Goal: Task Accomplishment & Management: Complete application form

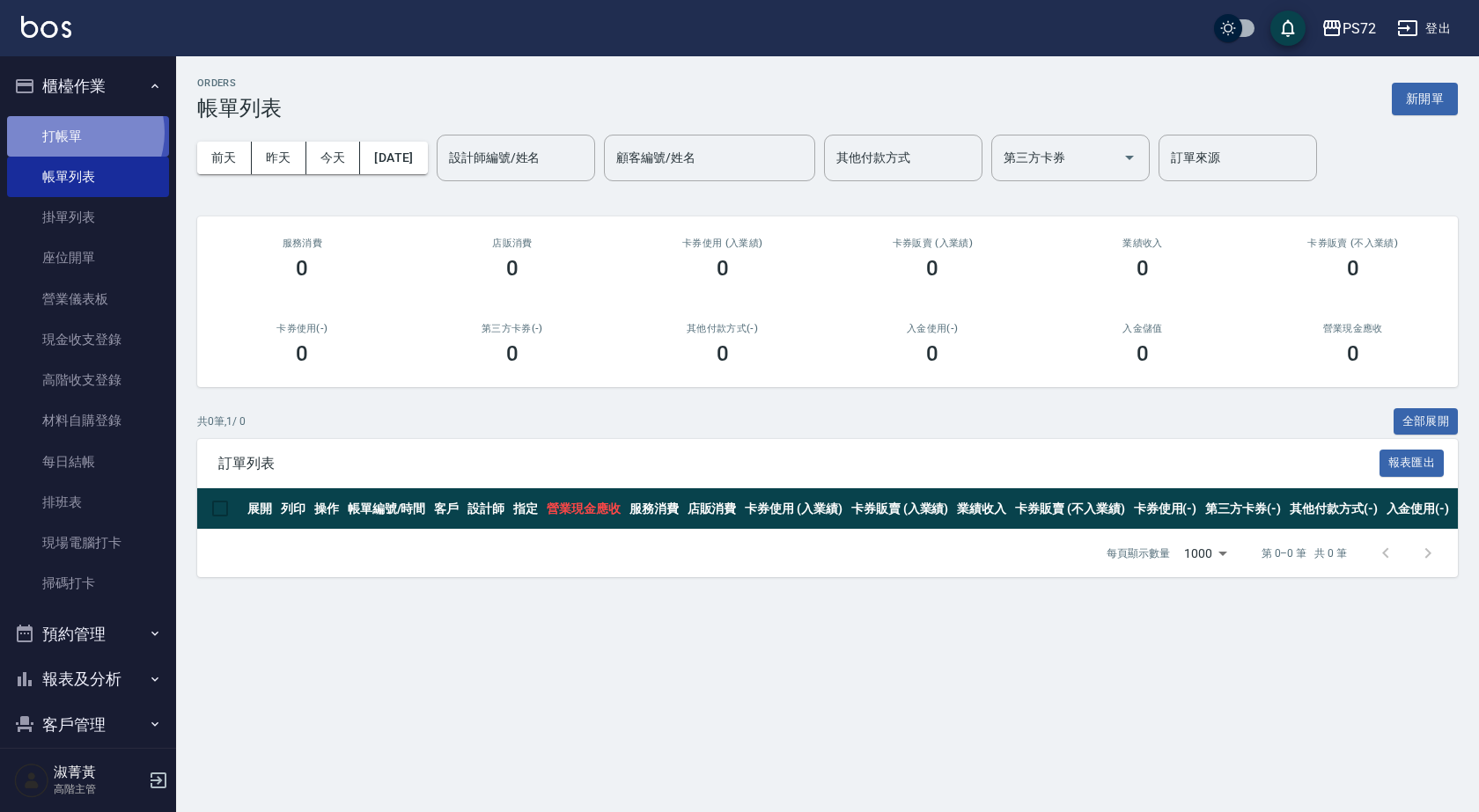
click at [76, 132] on link "打帳單" at bounding box center [88, 135] width 162 height 40
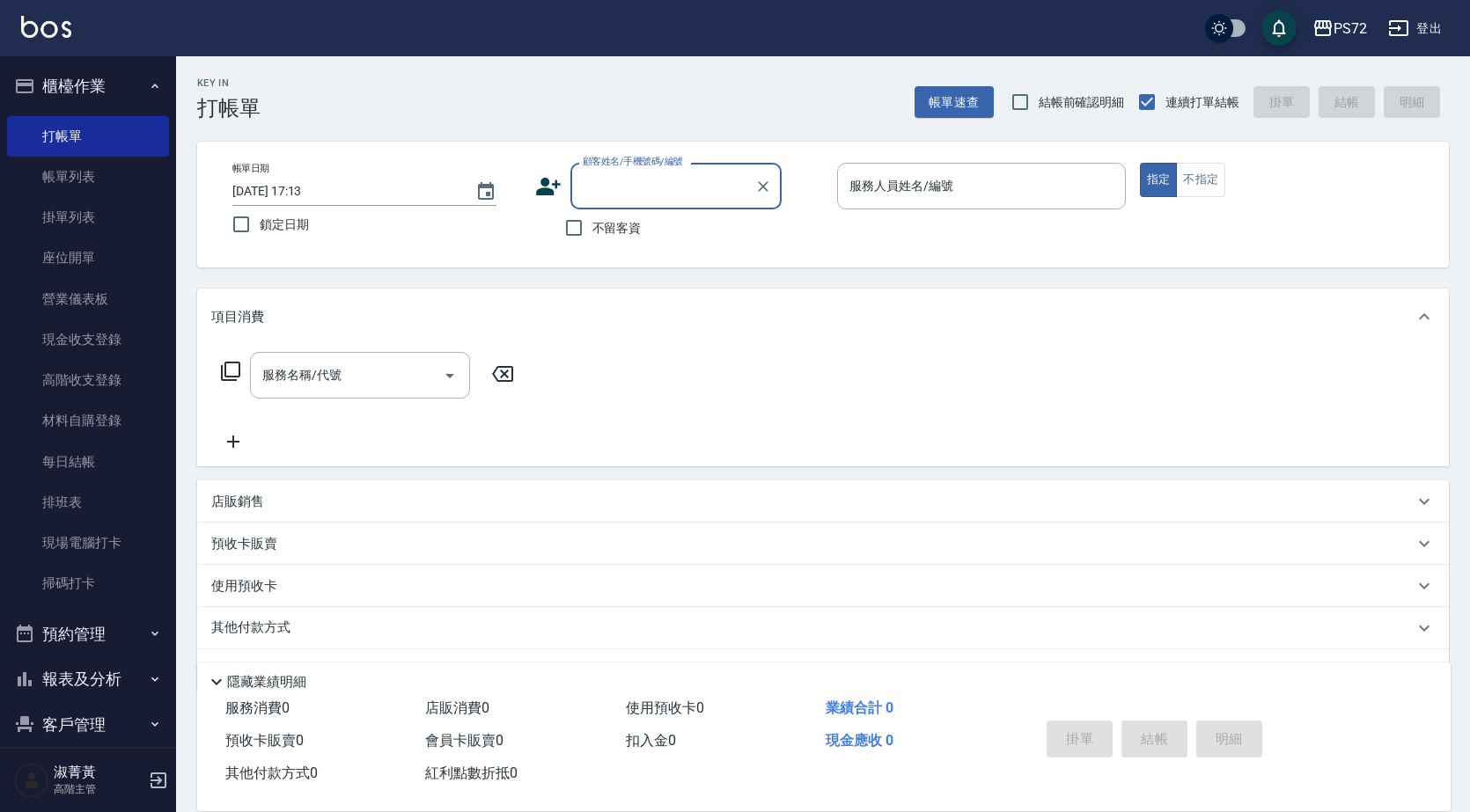
click at [647, 184] on input "顧客姓名/手機號碼/編號" at bounding box center [663, 186] width 169 height 31
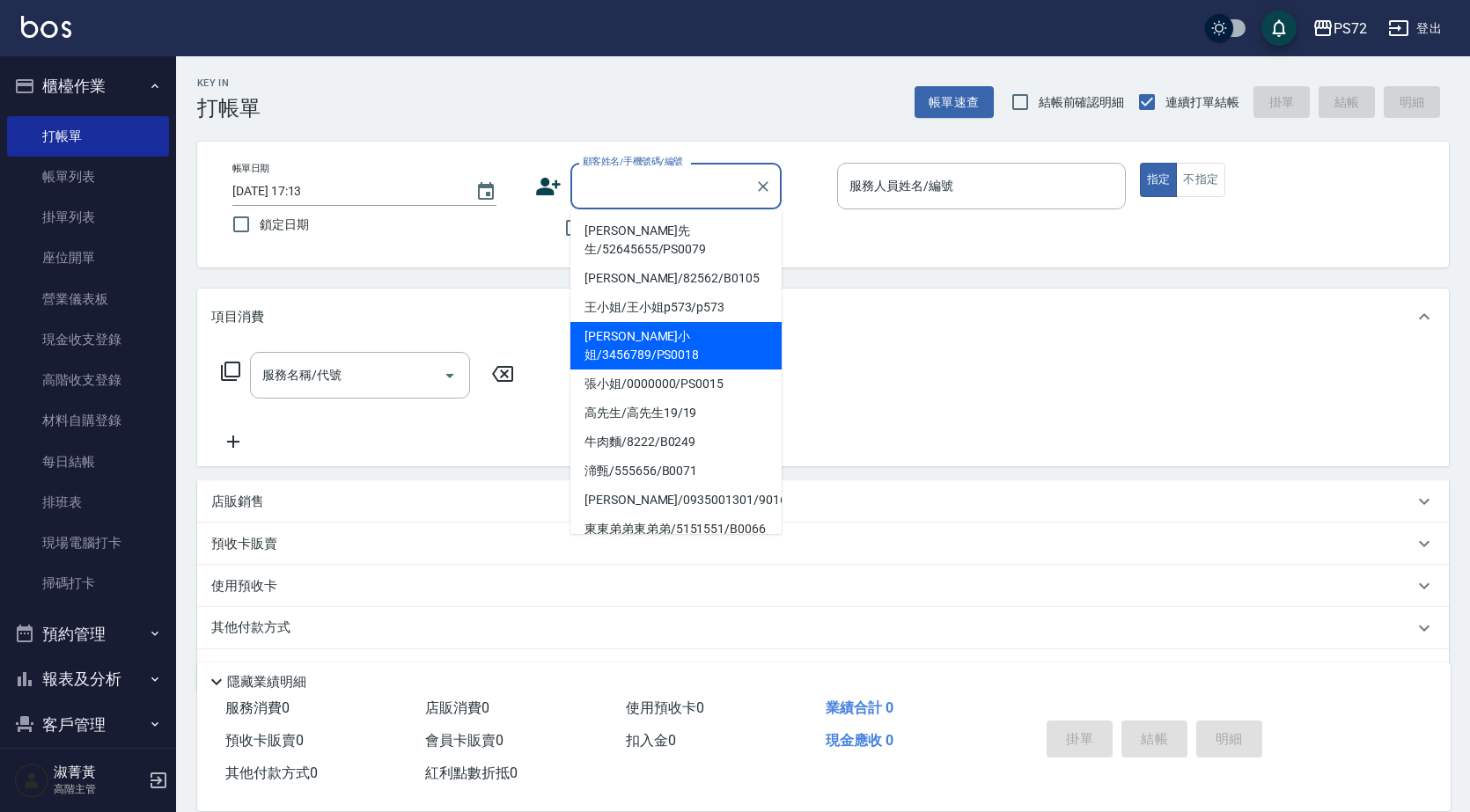
click at [740, 322] on li "[PERSON_NAME]小姐/3456789/PS0018" at bounding box center [676, 346] width 211 height 48
type input "[PERSON_NAME]小姐/3456789/PS0018"
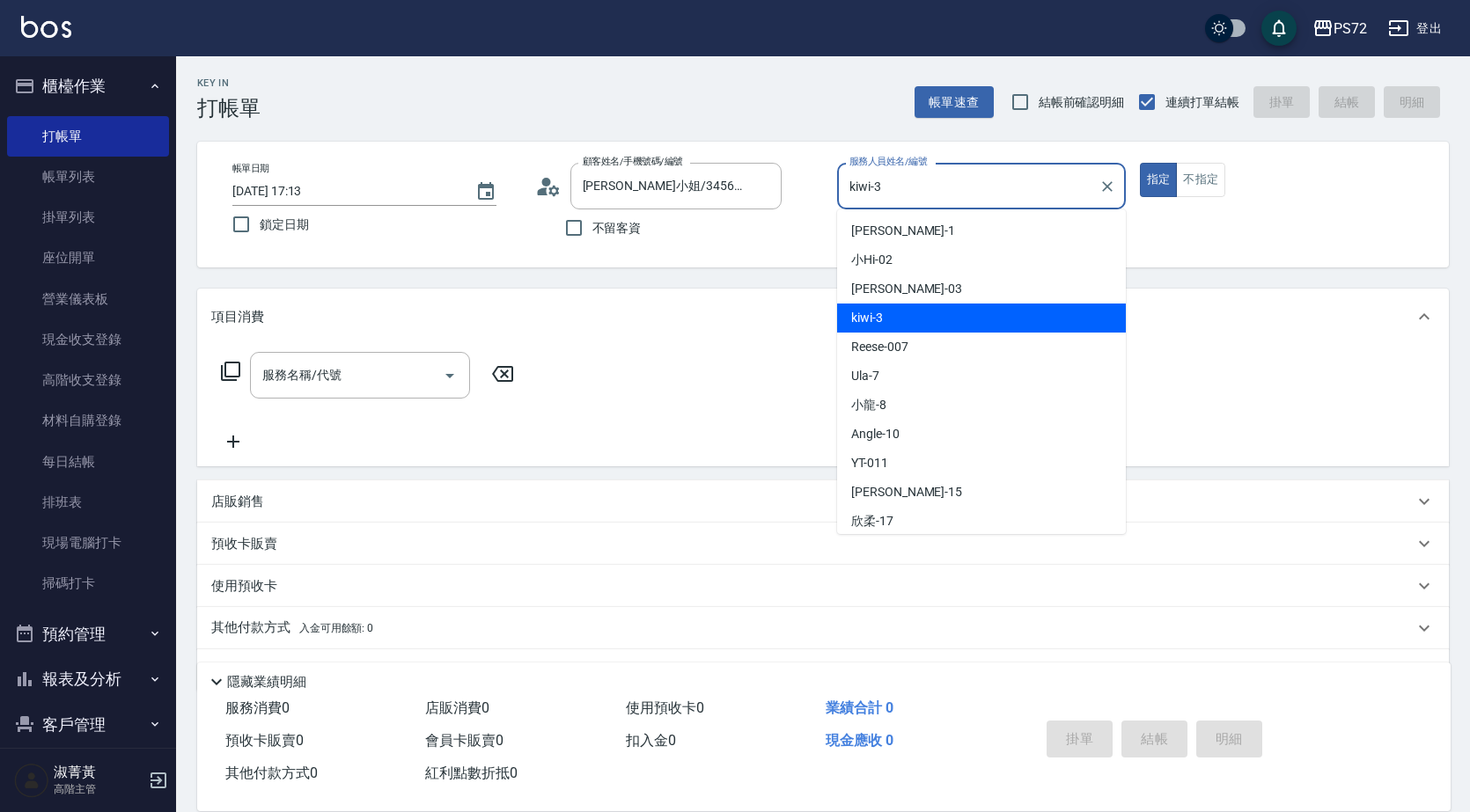
drag, startPoint x: 934, startPoint y: 192, endPoint x: 917, endPoint y: 192, distance: 17.0
click at [935, 192] on input "kiwi-3" at bounding box center [968, 186] width 247 height 31
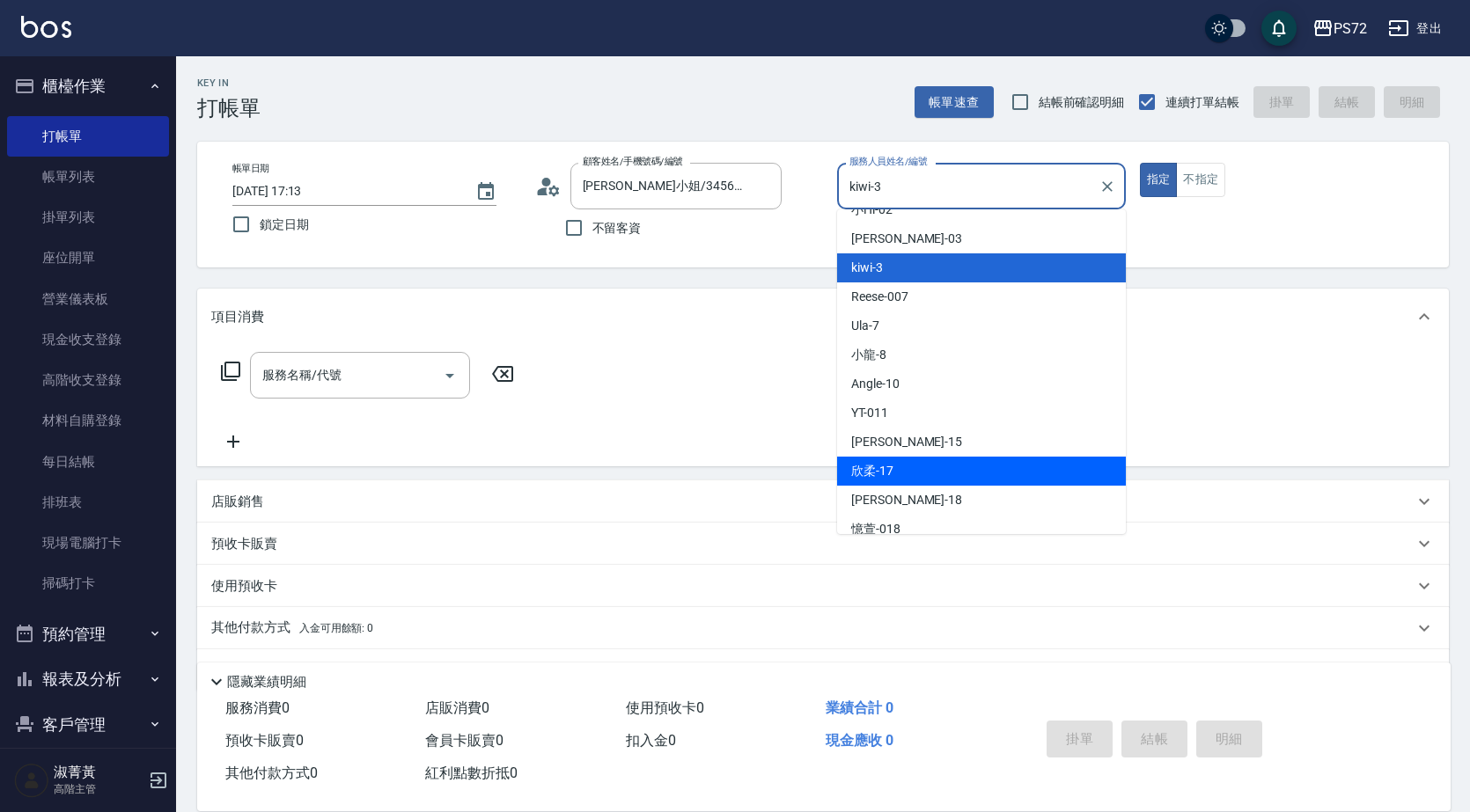
scroll to position [96, 0]
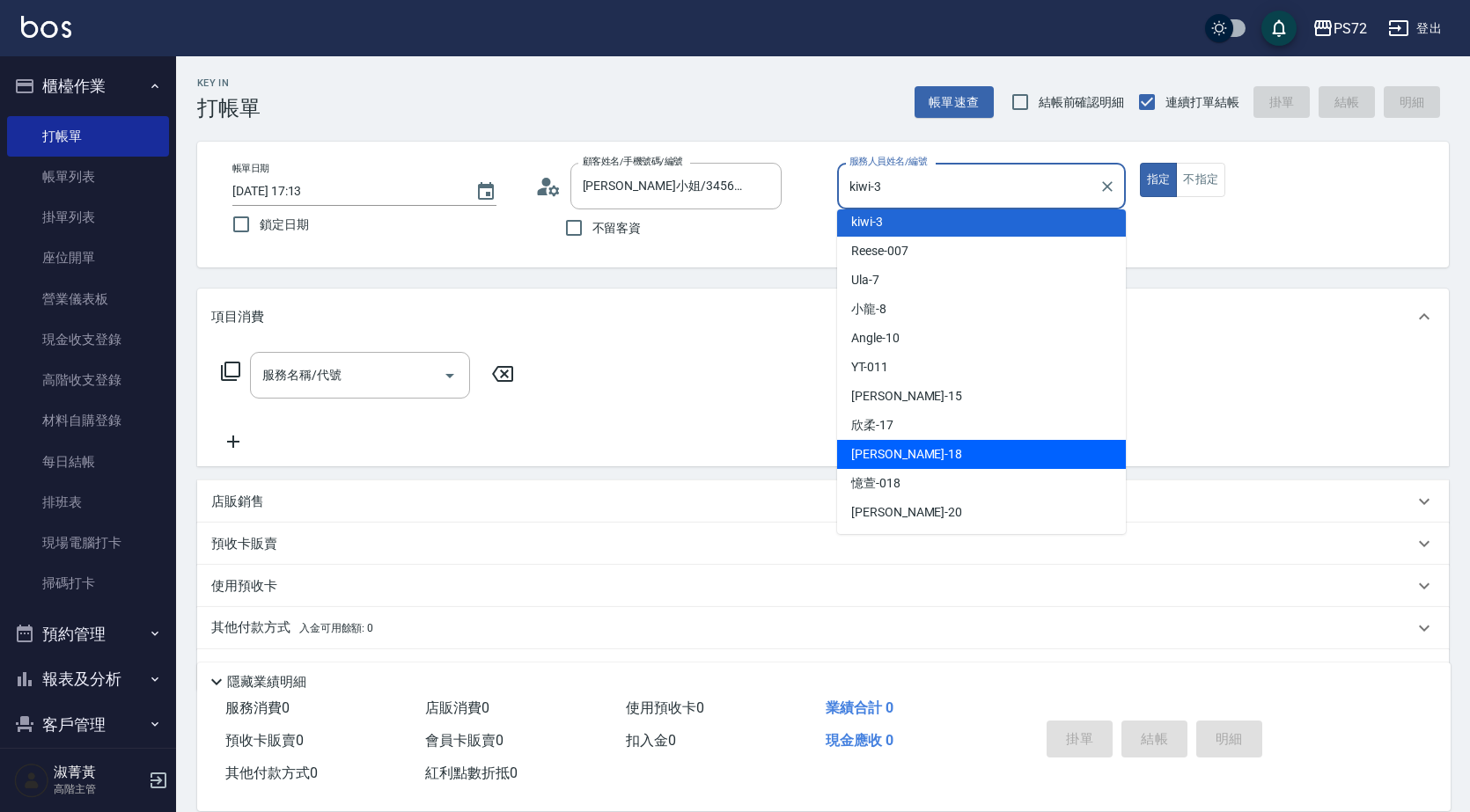
click at [934, 455] on div "[PERSON_NAME] -18" at bounding box center [980, 454] width 289 height 29
type input "[PERSON_NAME]-18"
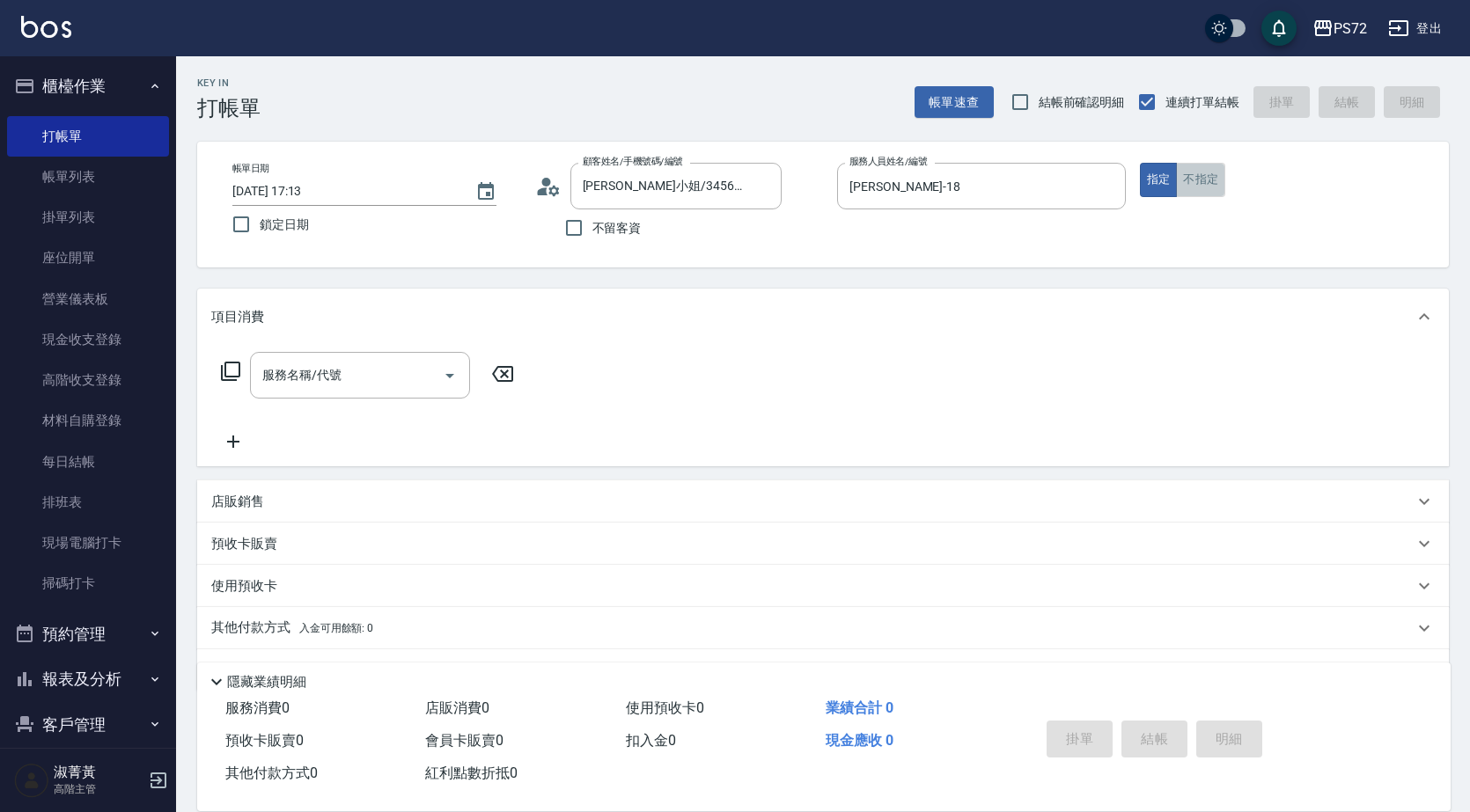
click at [1214, 177] on button "不指定" at bounding box center [1200, 179] width 50 height 35
click at [417, 374] on input "服務名稱/代號" at bounding box center [347, 375] width 178 height 31
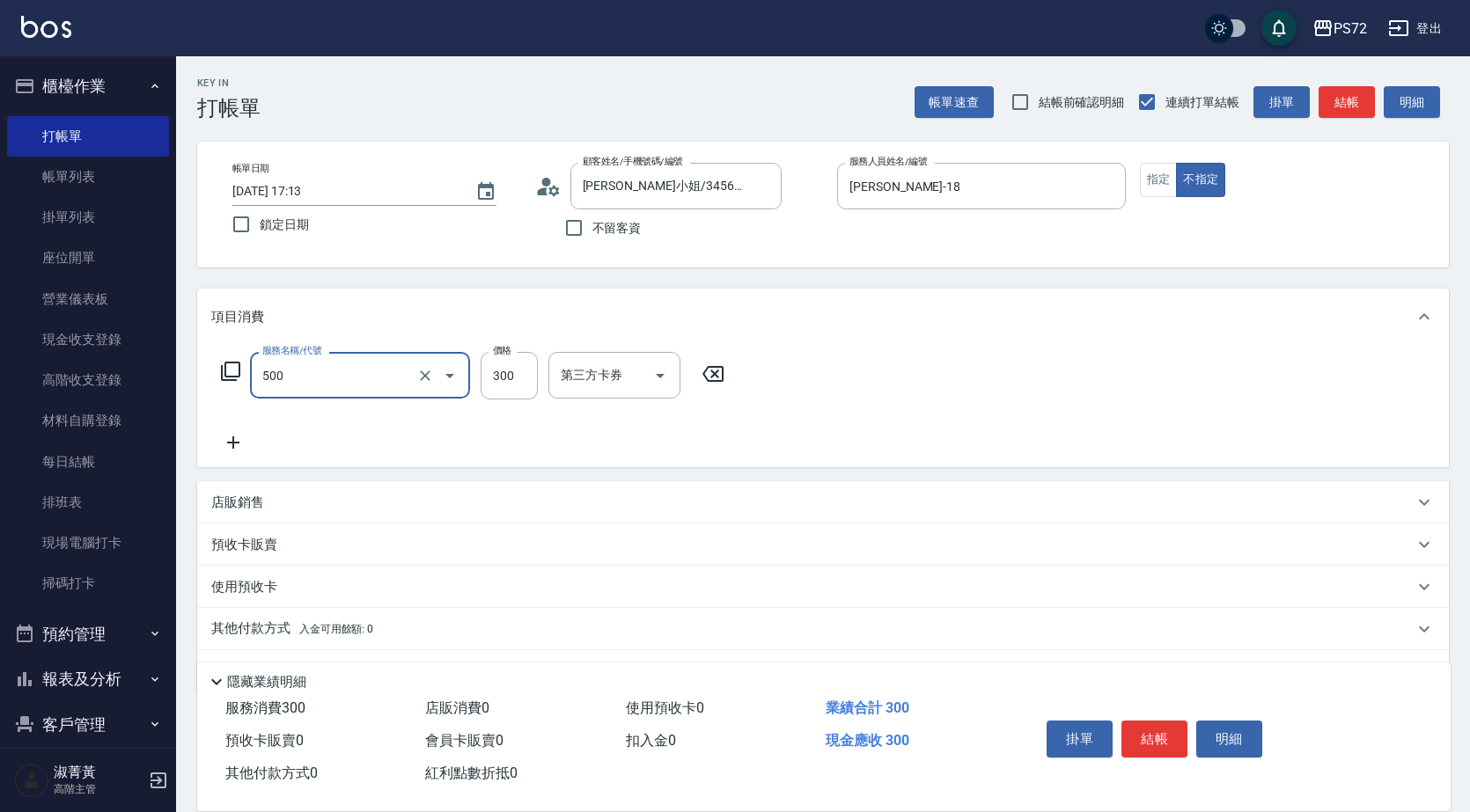
type input "洗髮(A級)(500)"
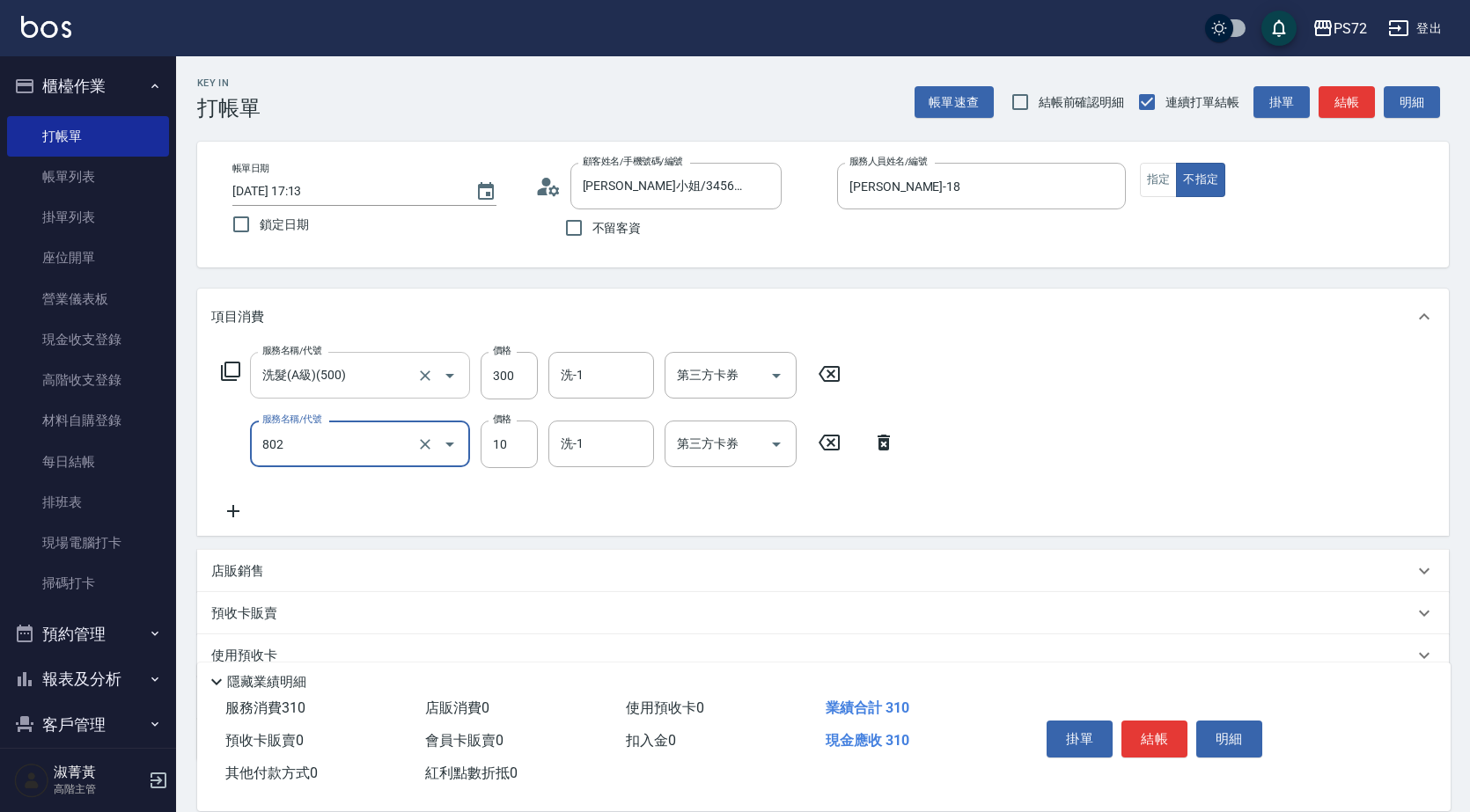
type input "潤絲(802)"
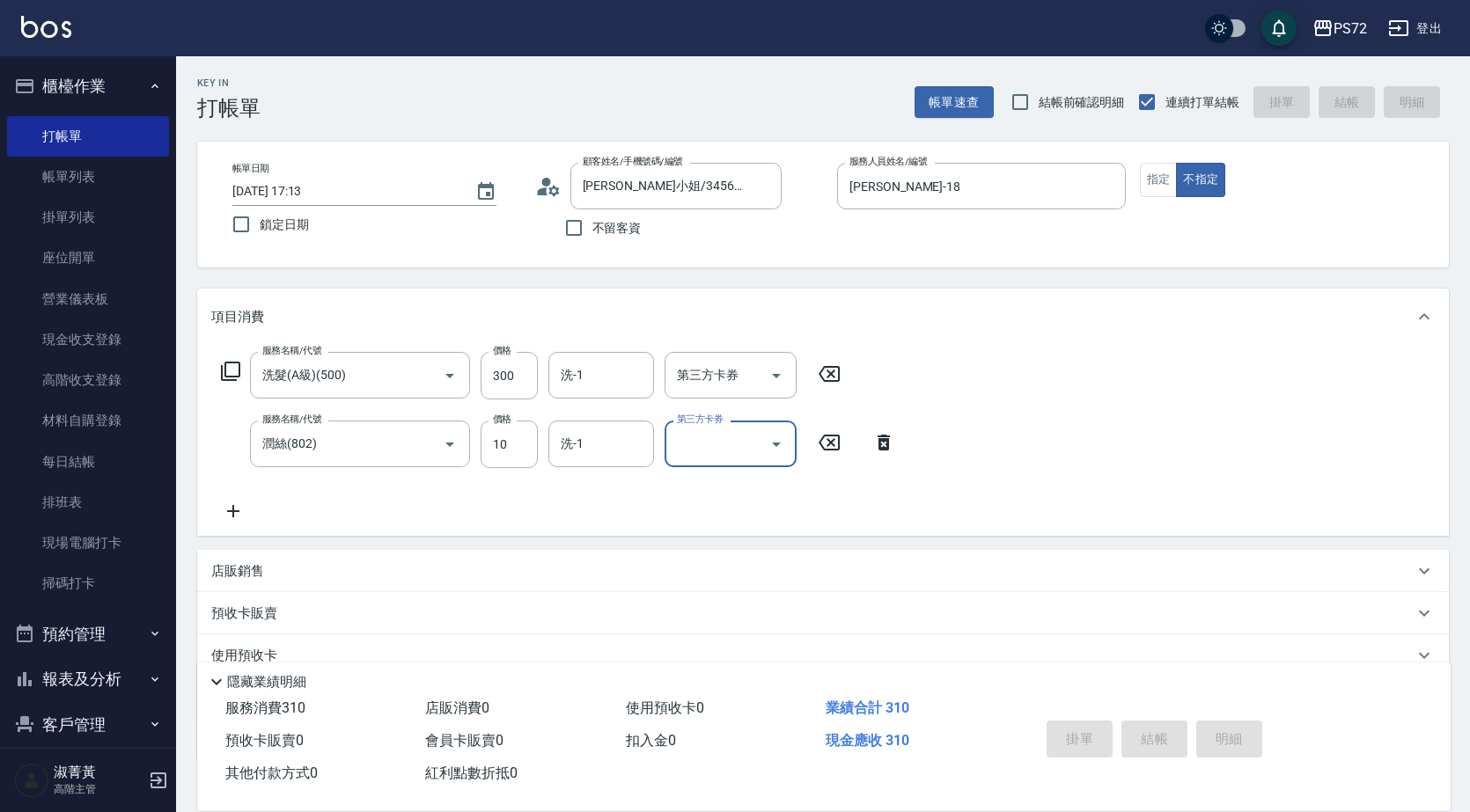
type input "[DATE] 17:14"
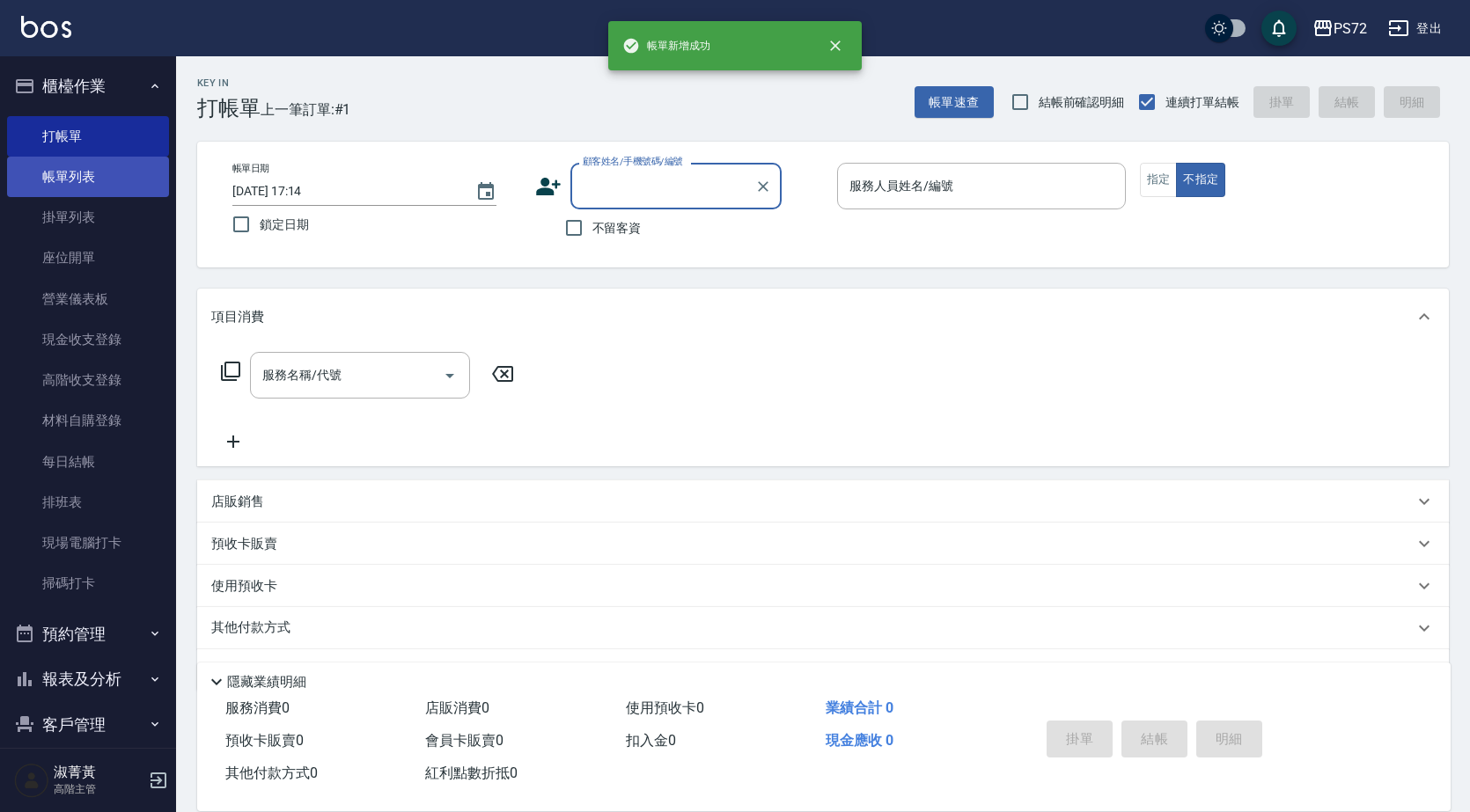
click at [110, 181] on link "帳單列表" at bounding box center [88, 177] width 162 height 40
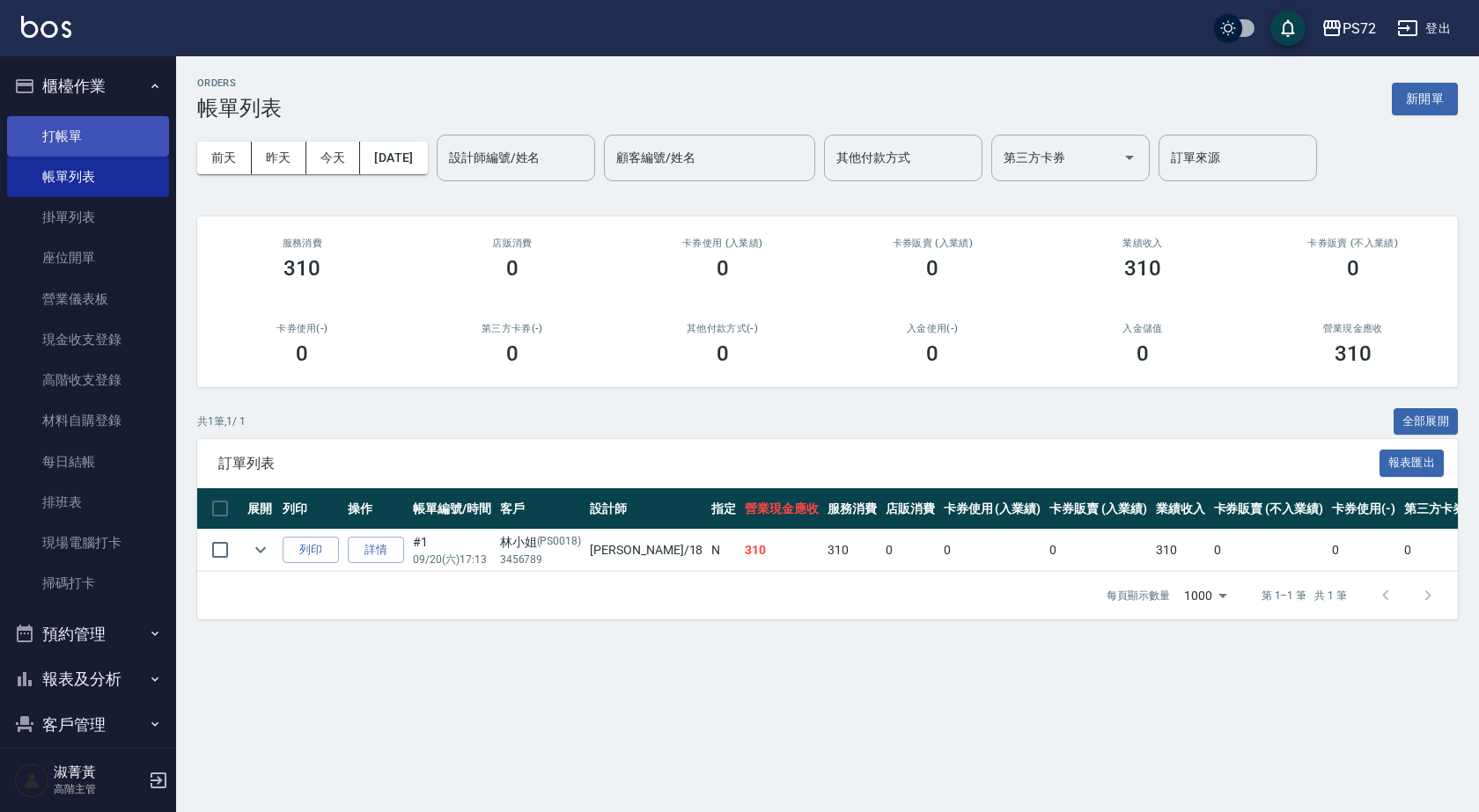
click at [117, 133] on link "打帳單" at bounding box center [88, 135] width 162 height 40
